Goal: Task Accomplishment & Management: Use online tool/utility

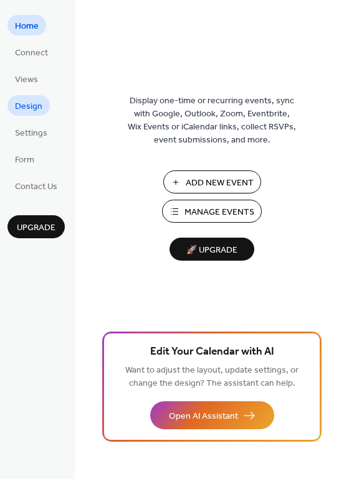
click at [25, 104] on span "Design" at bounding box center [28, 106] width 27 height 13
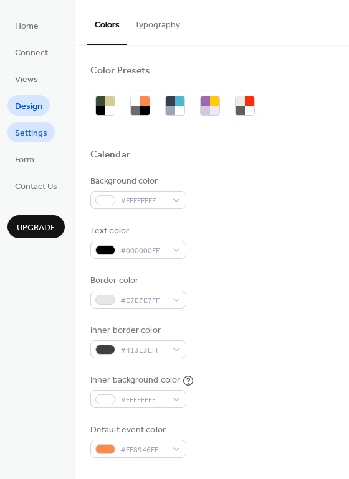
click at [29, 136] on span "Settings" at bounding box center [31, 133] width 32 height 13
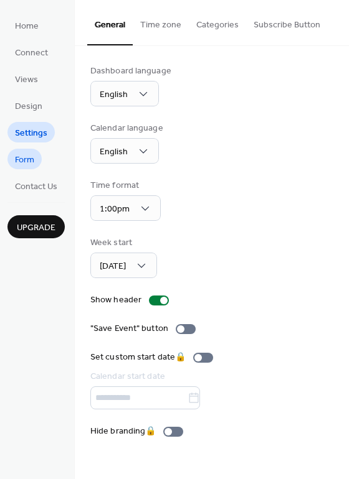
click at [25, 158] on span "Form" at bounding box center [24, 160] width 19 height 13
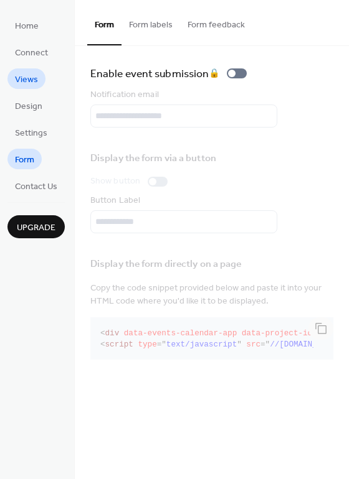
click at [19, 76] on span "Views" at bounding box center [26, 79] width 23 height 13
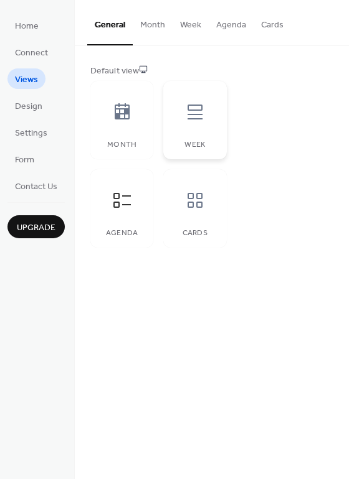
click at [199, 121] on icon at bounding box center [195, 112] width 20 height 20
click at [120, 124] on div at bounding box center [121, 111] width 37 height 37
click at [188, 209] on icon at bounding box center [195, 200] width 20 height 20
click at [120, 220] on div "Agenda" at bounding box center [121, 208] width 63 height 78
